Goal: Information Seeking & Learning: Learn about a topic

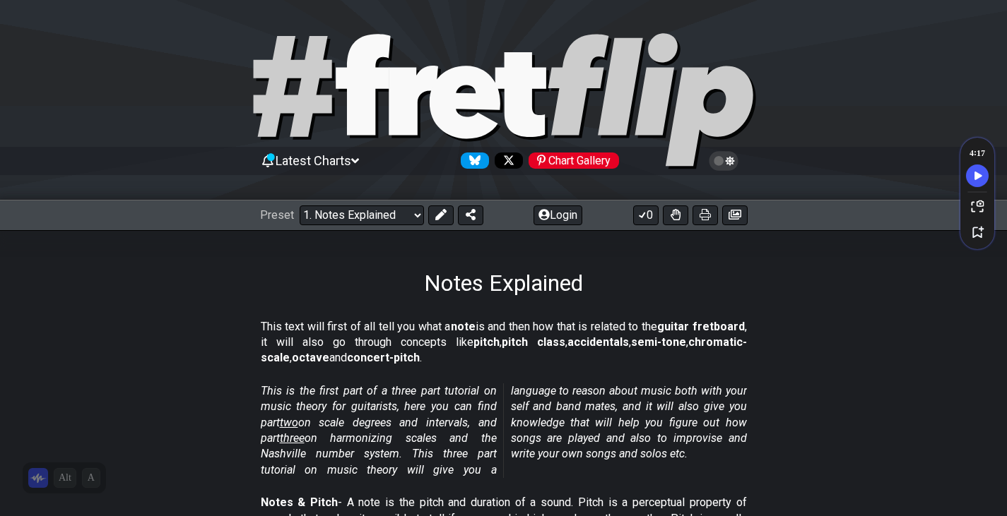
click at [377, 205] on div "Preset Welcome to #fretflip! Initial Preset Custom Preset Minor Pentatonic Majo…" at bounding box center [503, 215] width 1007 height 31
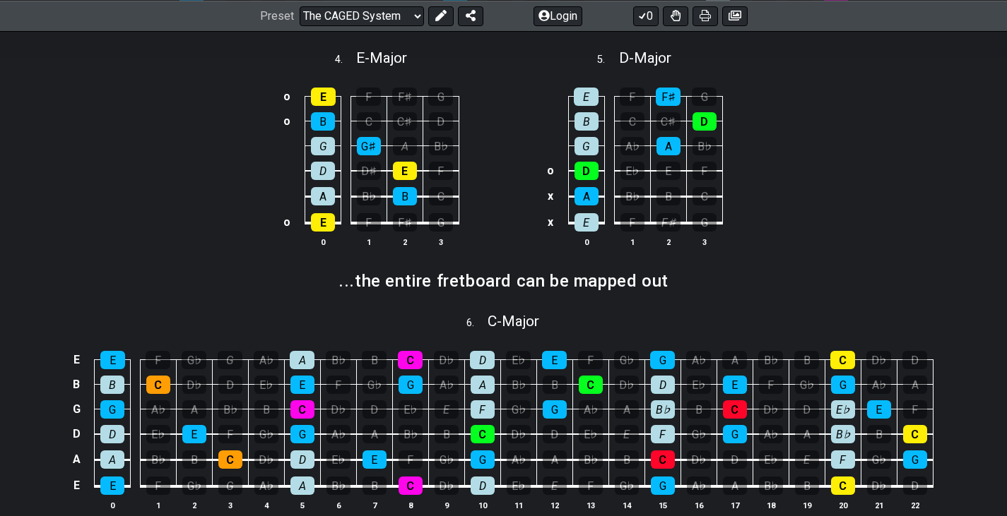
scroll to position [732, 0]
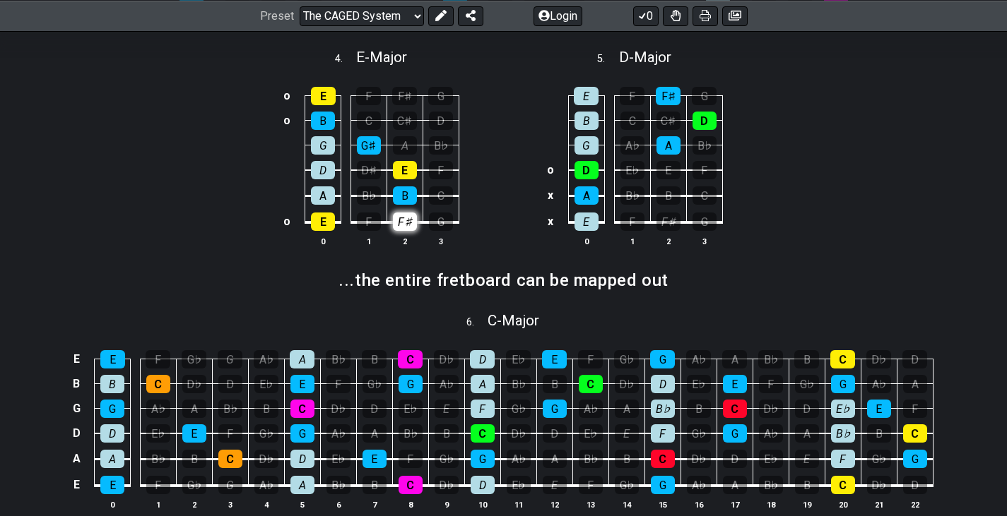
click at [398, 218] on div "F♯" at bounding box center [405, 222] width 24 height 18
click at [407, 225] on div "F♯" at bounding box center [405, 222] width 24 height 18
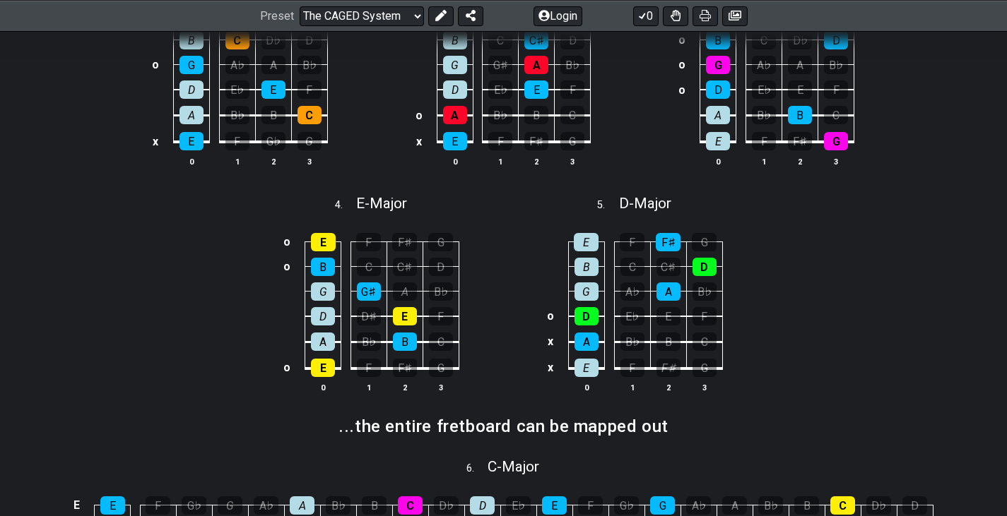
scroll to position [585, 0]
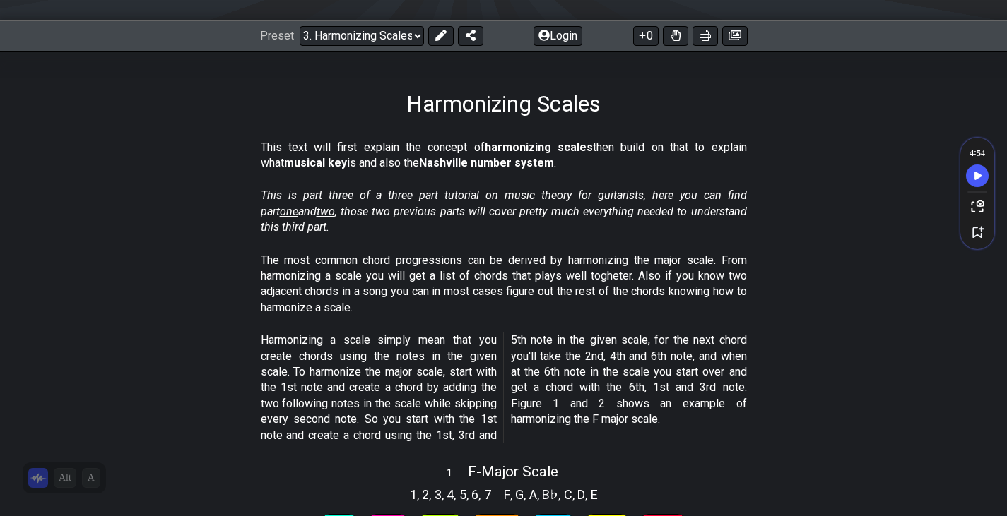
scroll to position [180, 0]
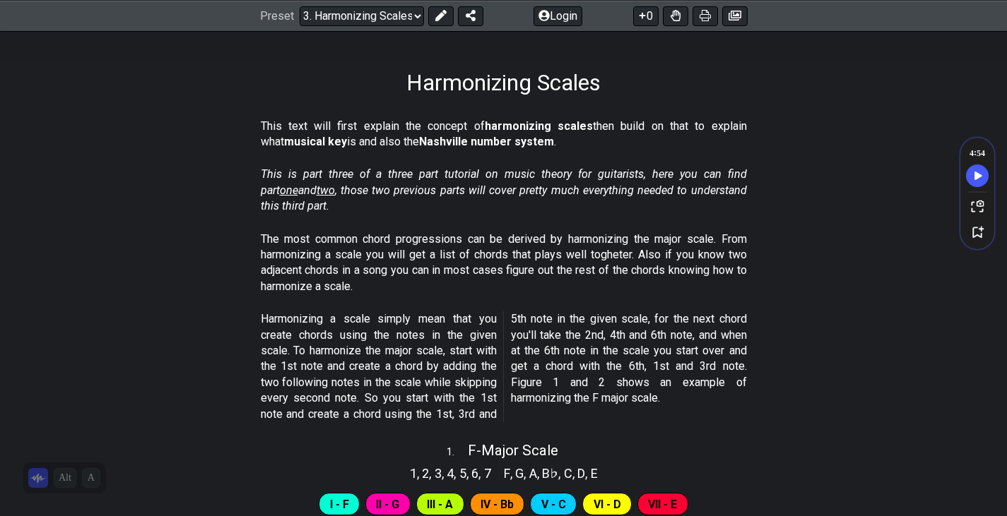
click at [782, 355] on section "Harmonizing a scale simply mean that you create chords using the notes in the g…" at bounding box center [503, 370] width 1007 height 128
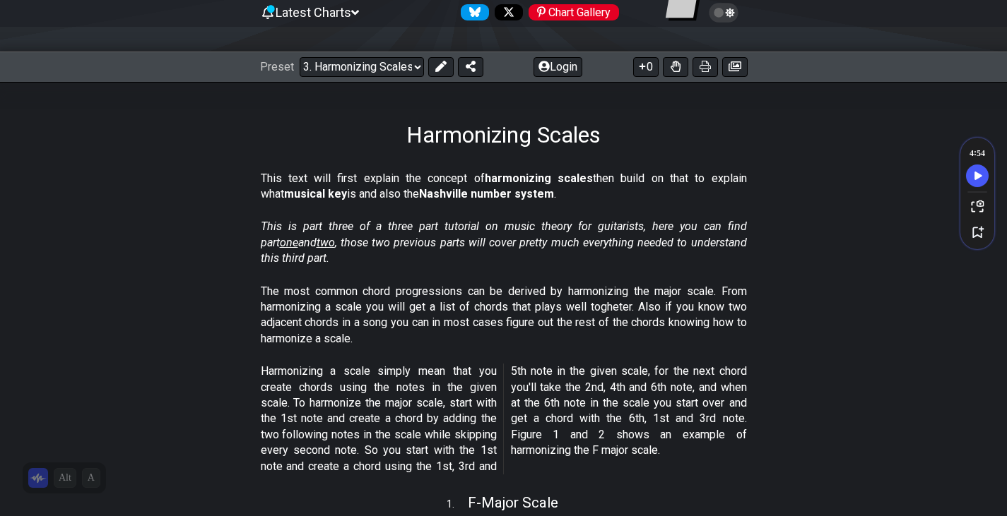
scroll to position [148, 0]
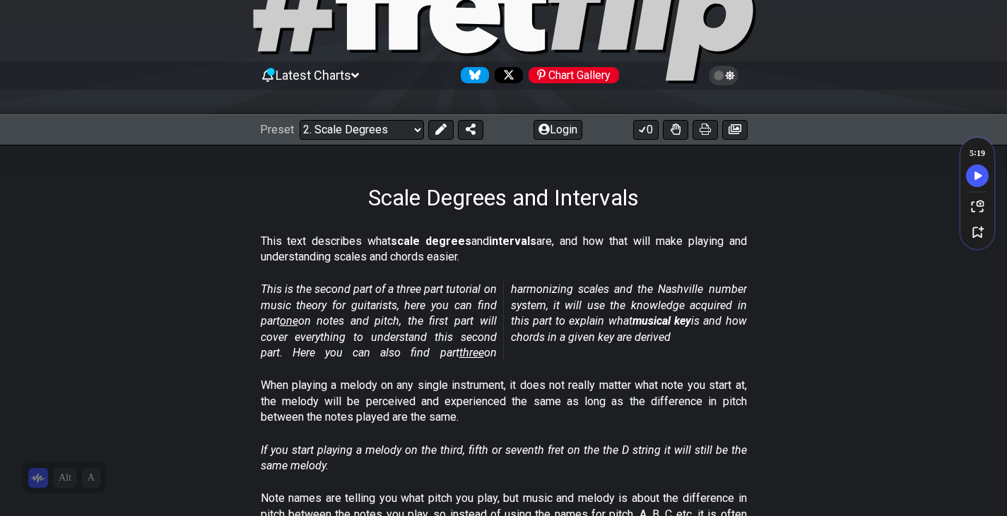
scroll to position [93, 0]
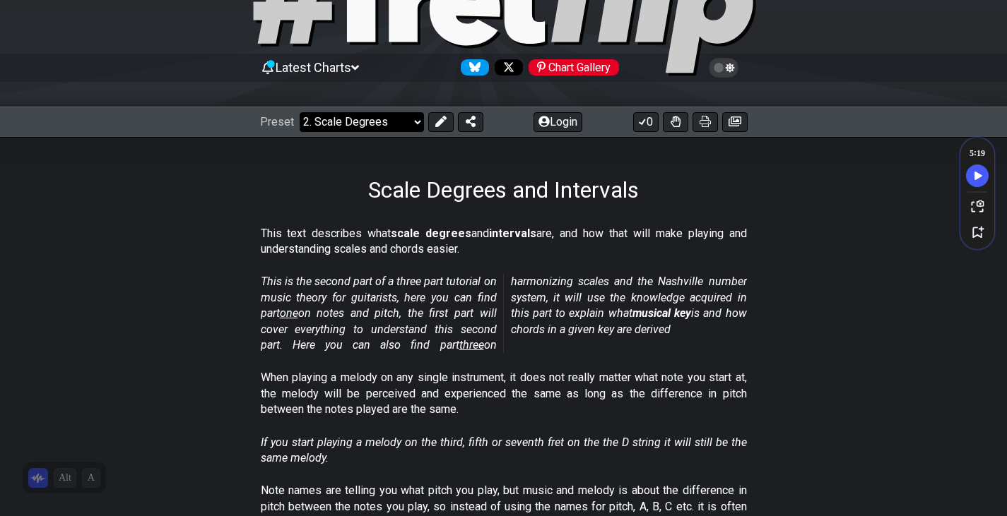
click at [372, 114] on select "Welcome to #fretflip! Initial Preset Custom Preset Minor Pentatonic Major Penta…" at bounding box center [362, 122] width 124 height 20
click at [515, 180] on h1 "Scale Degrees and Intervals" at bounding box center [503, 190] width 271 height 27
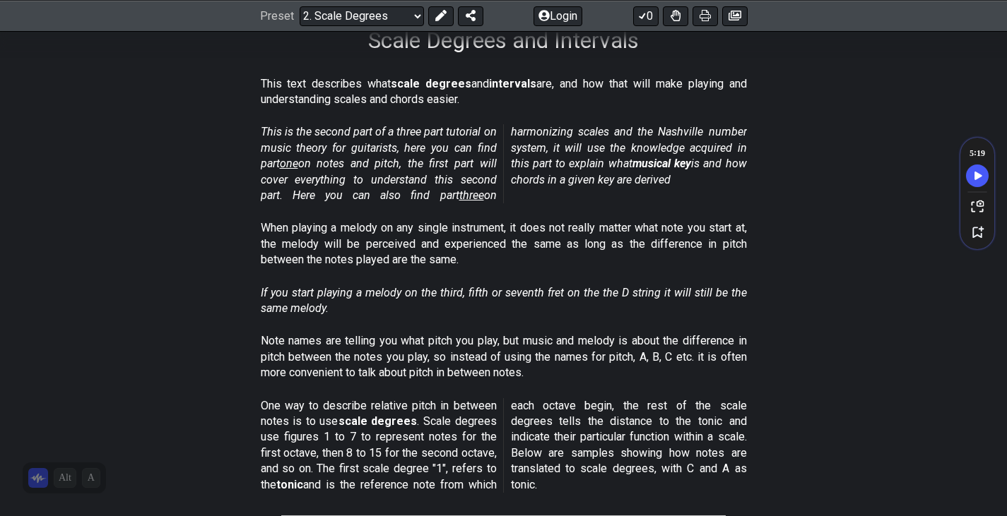
scroll to position [248, 0]
